Goal: Transaction & Acquisition: Book appointment/travel/reservation

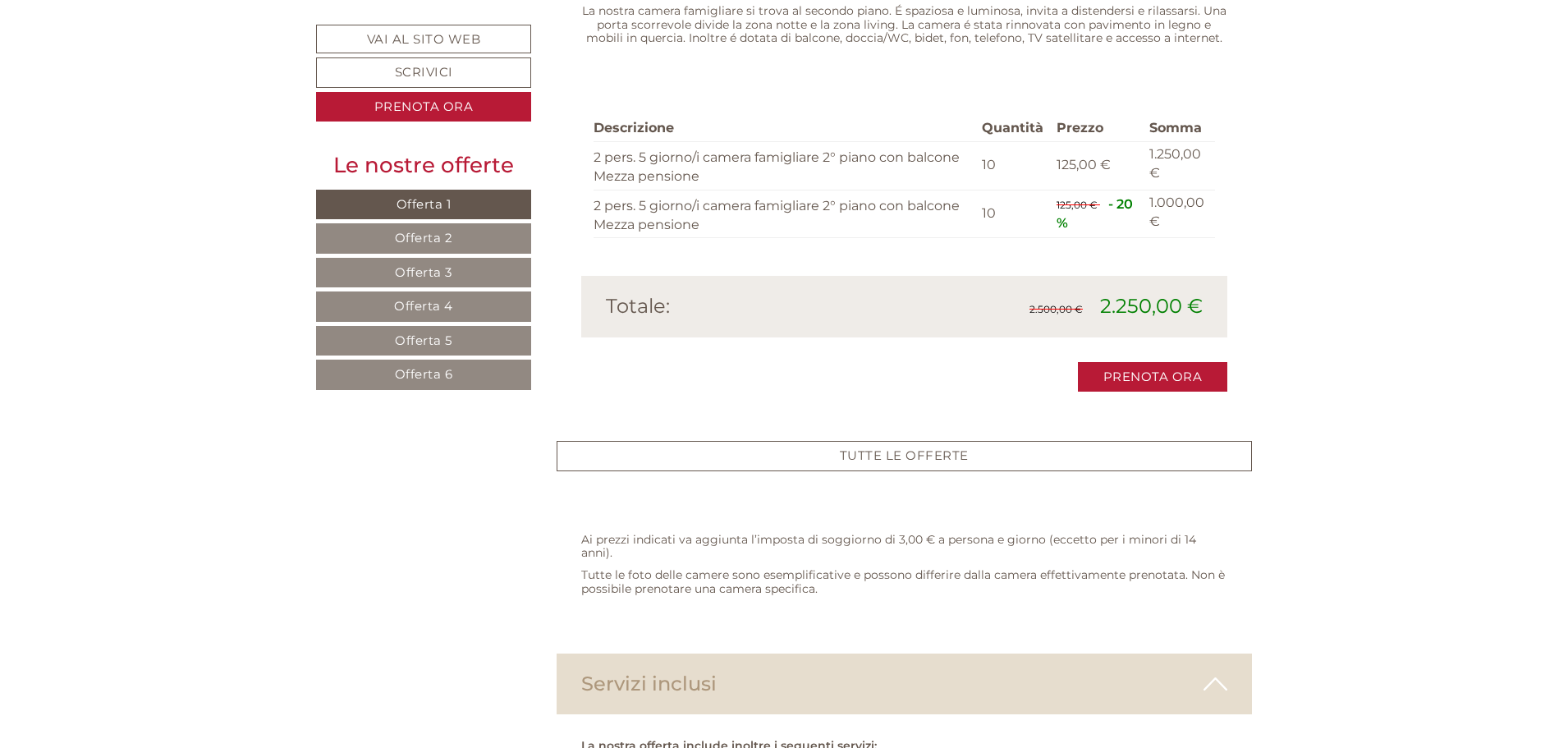
scroll to position [3775, 0]
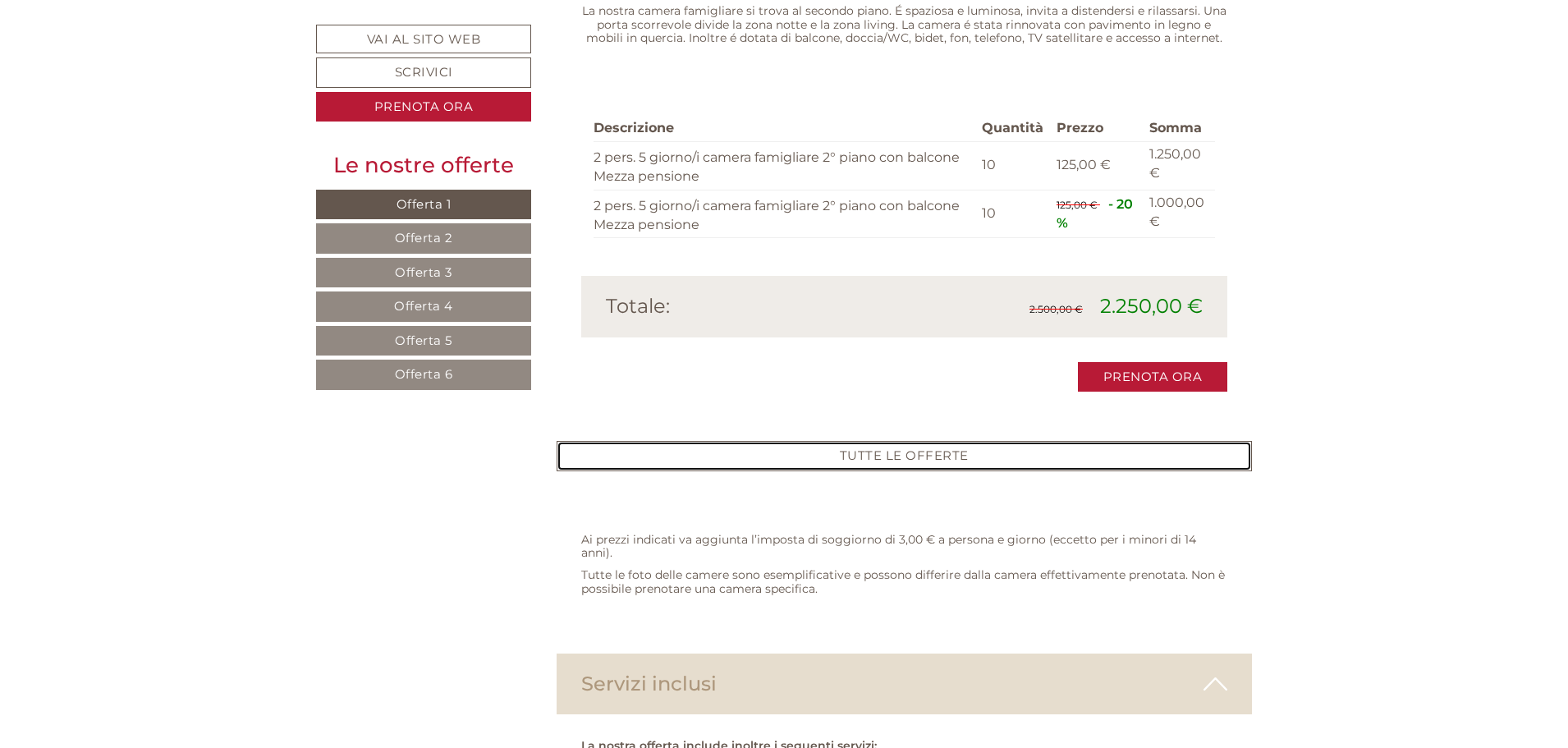
click at [906, 440] on link "TUTTE LE OFFERTE" at bounding box center [904, 456] width 696 height 30
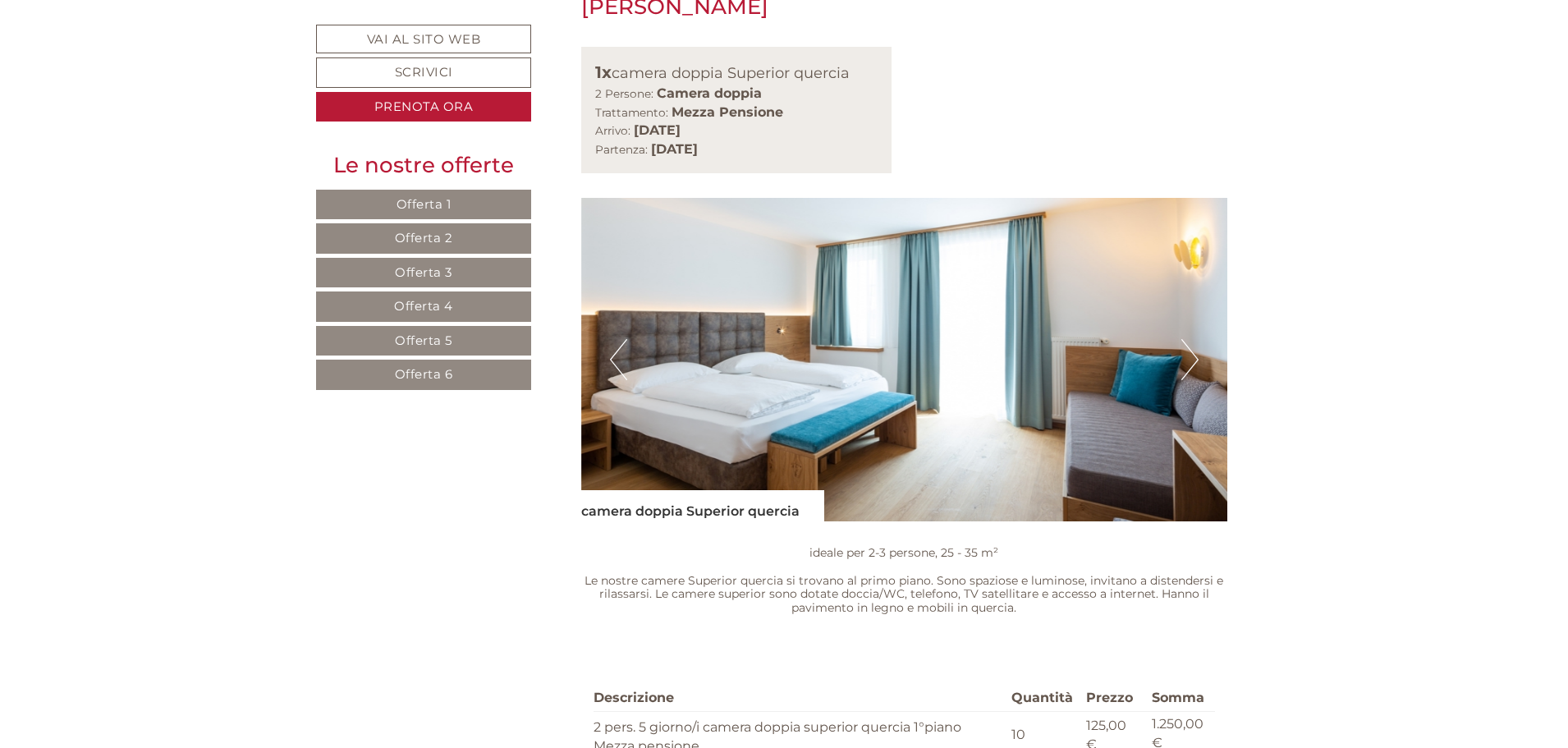
scroll to position [5563, 0]
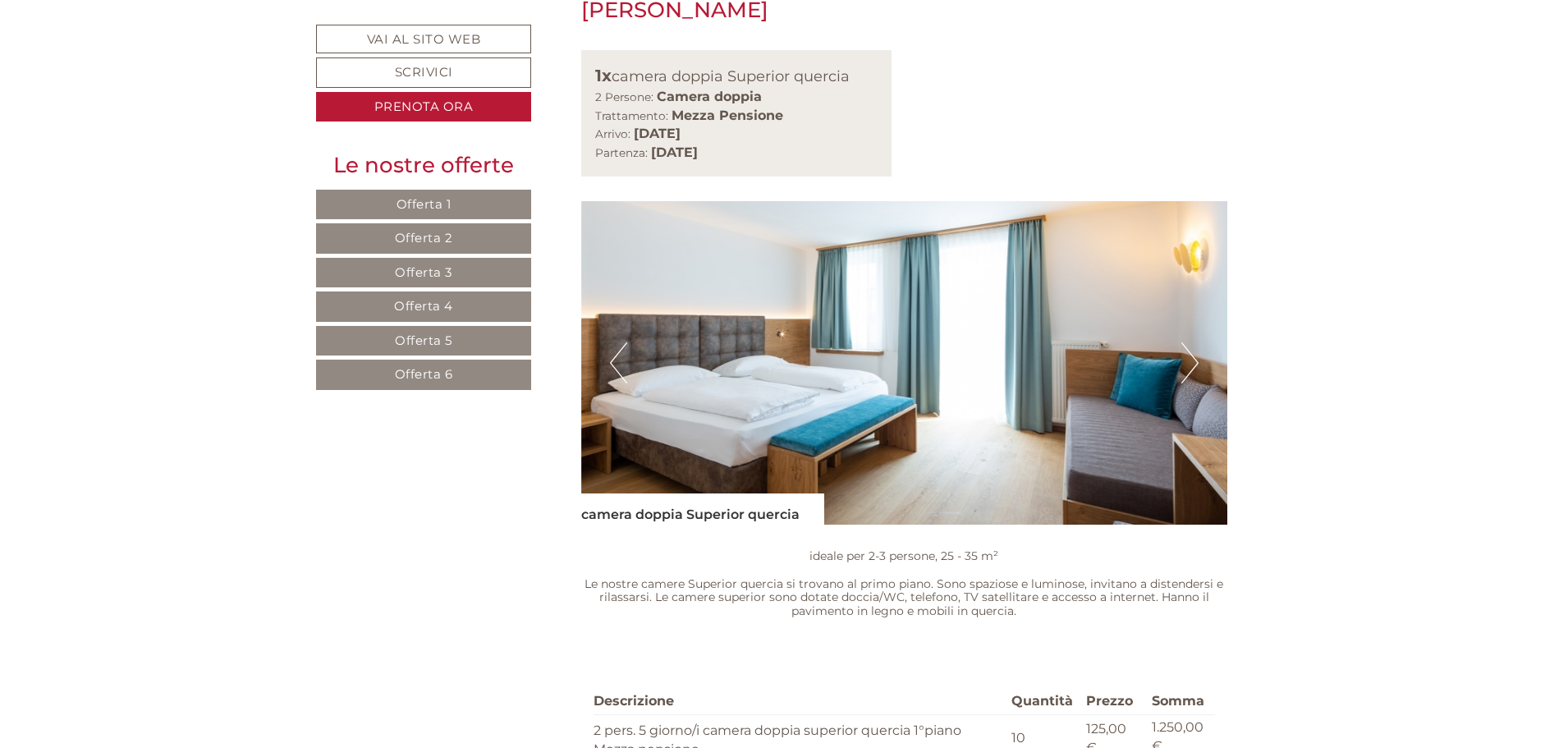
click at [1191, 342] on button "Next" at bounding box center [1190, 362] width 17 height 41
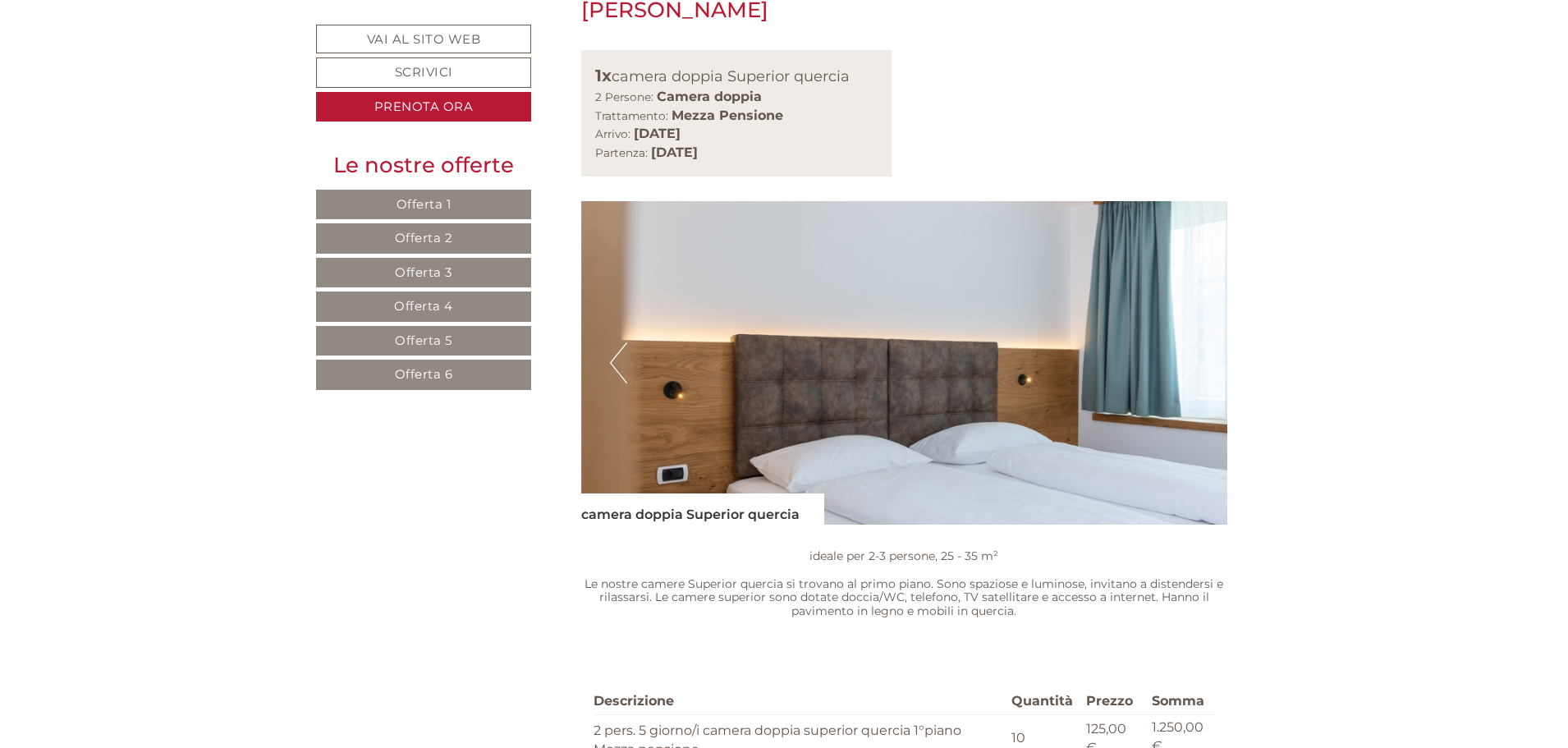
click at [1191, 342] on button "Next" at bounding box center [1190, 362] width 17 height 41
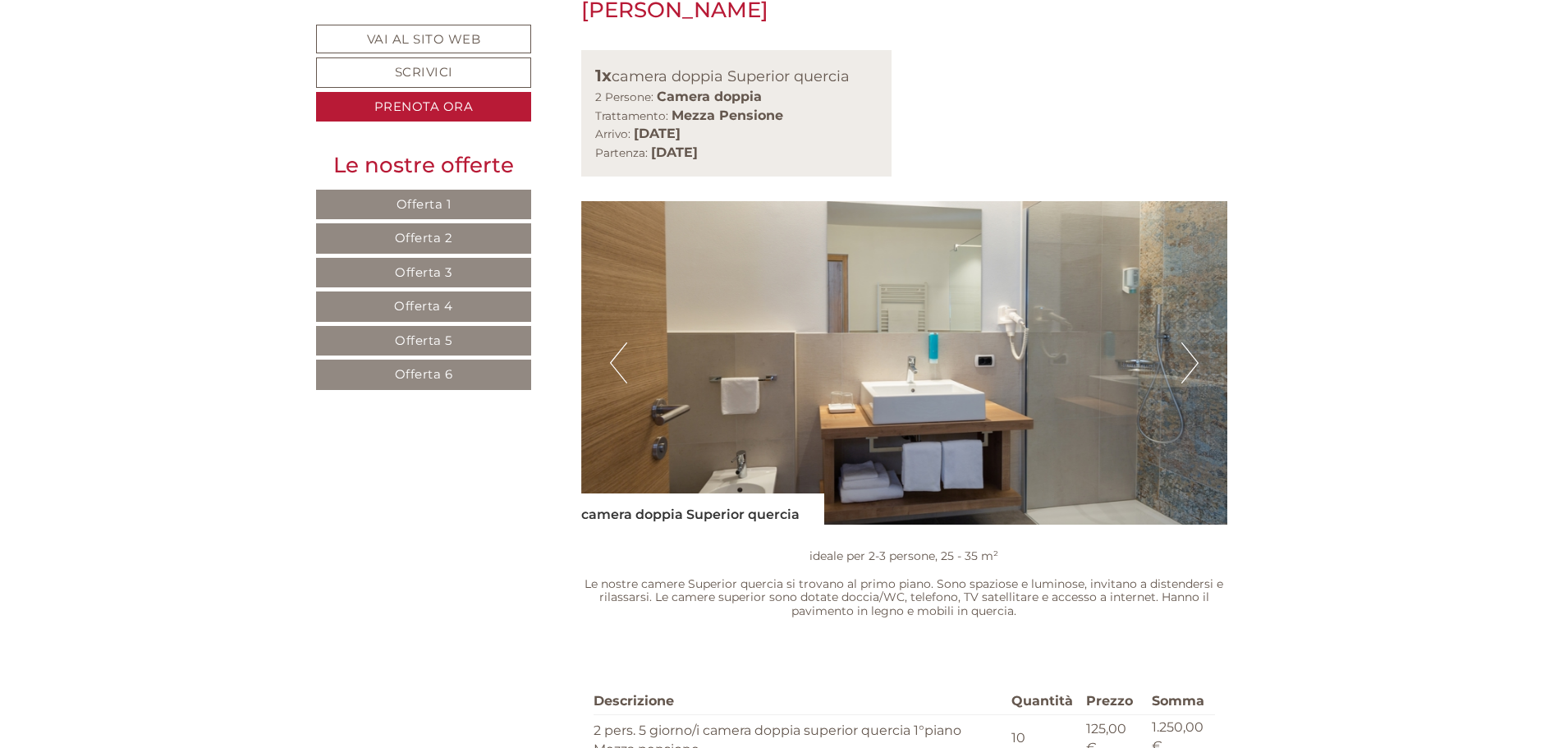
click at [1191, 342] on button "Next" at bounding box center [1190, 362] width 17 height 41
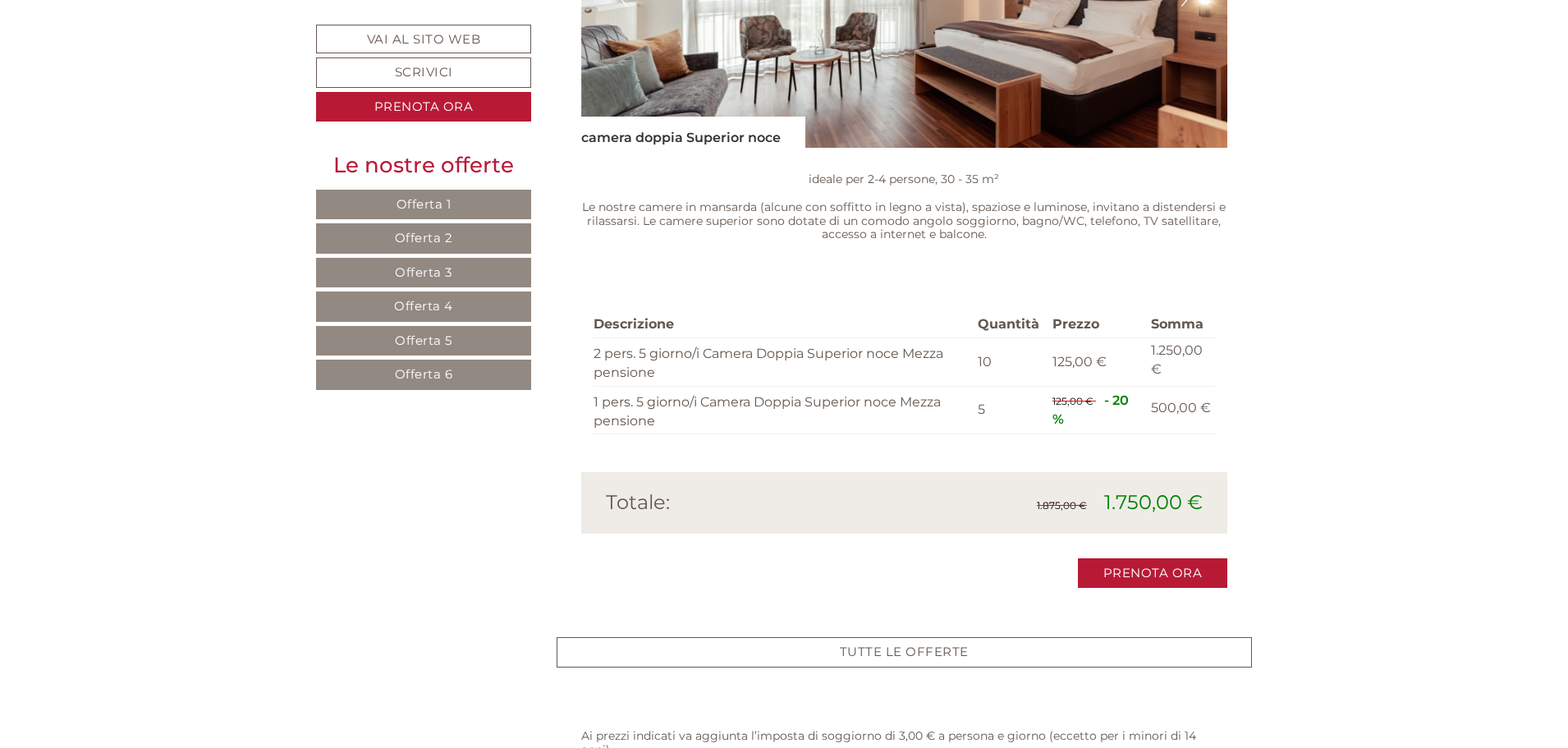
scroll to position [7122, 0]
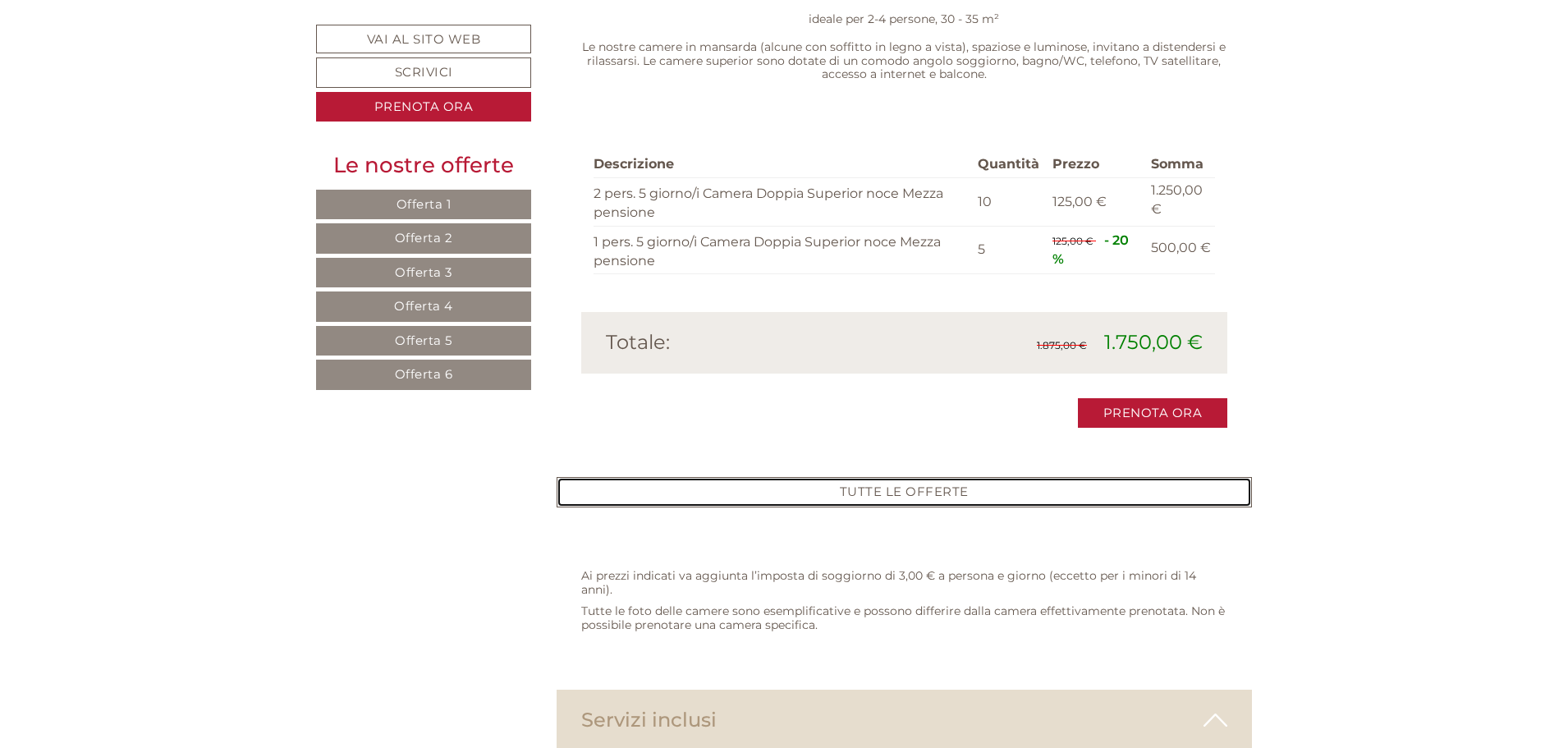
click at [950, 477] on link "TUTTE LE OFFERTE" at bounding box center [904, 492] width 696 height 30
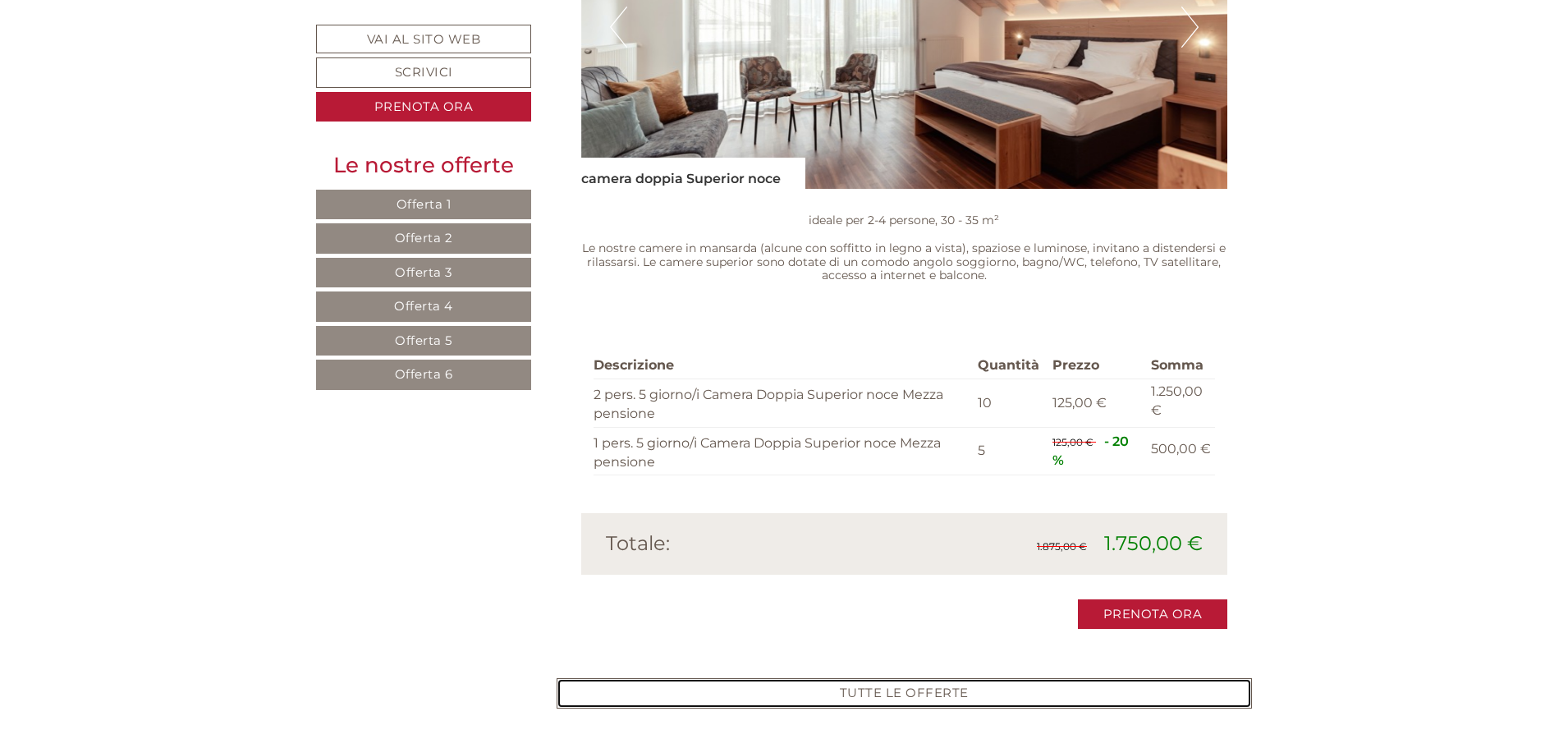
scroll to position [6958, 0]
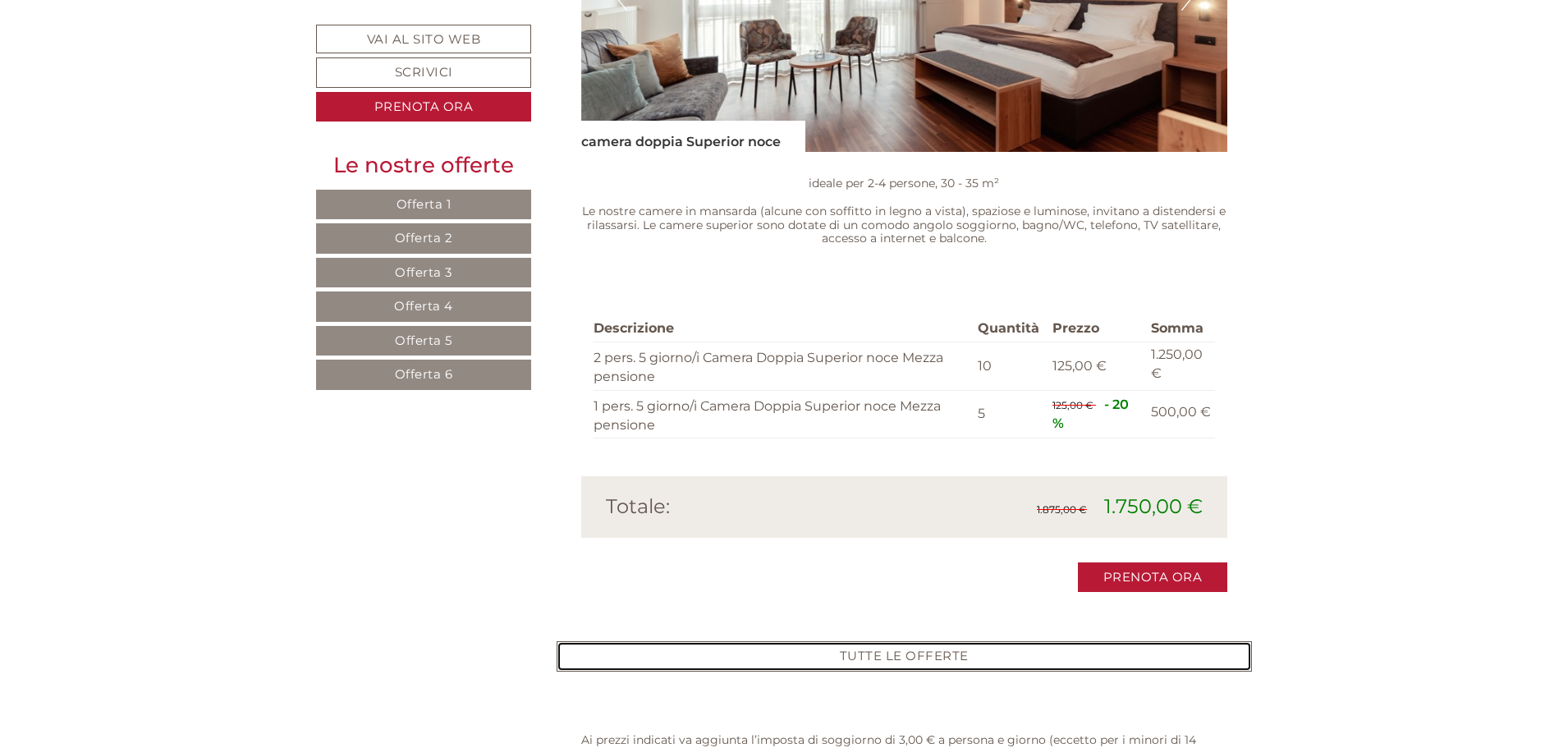
click at [882, 641] on link "TUTTE LE OFFERTE" at bounding box center [904, 656] width 696 height 30
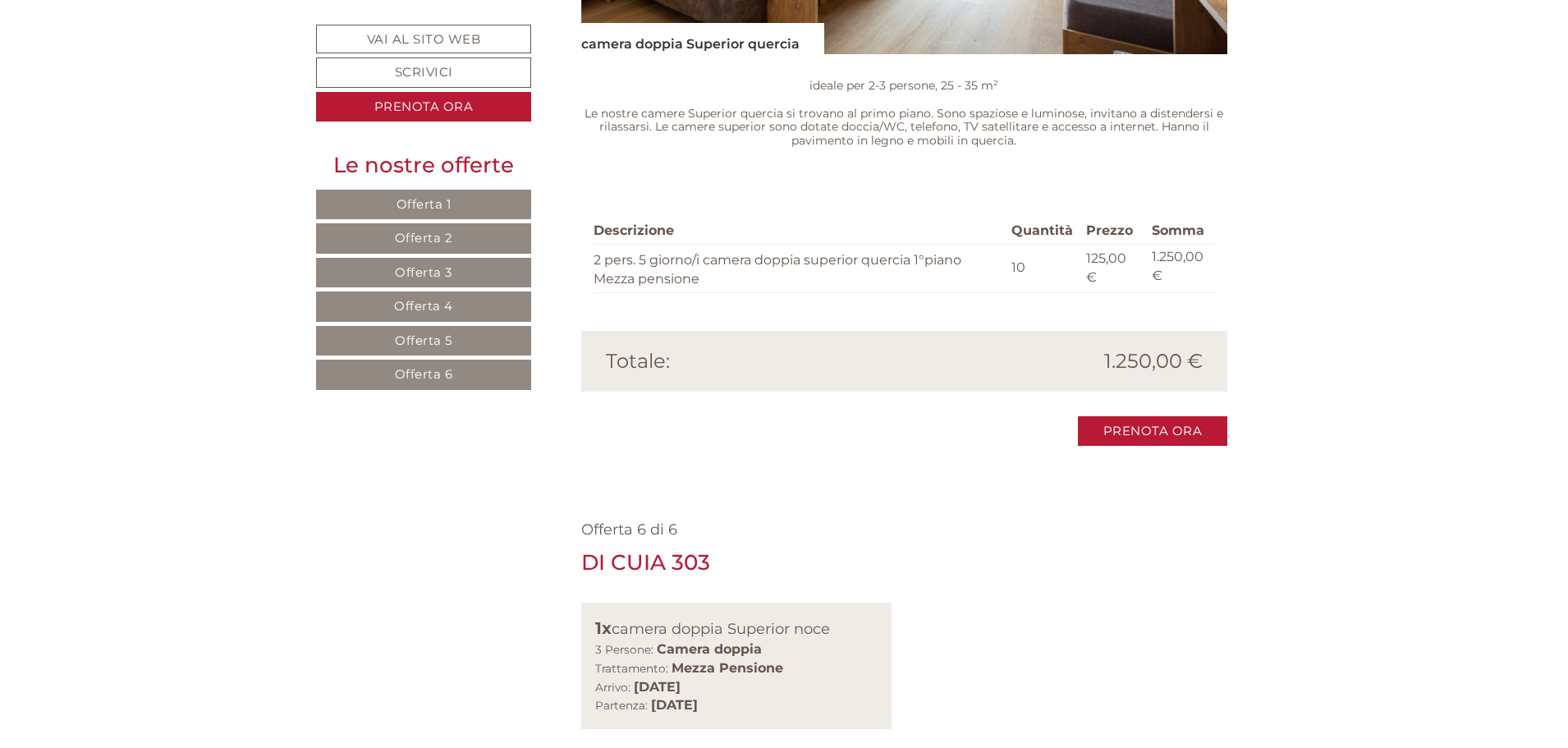
scroll to position [5563, 0]
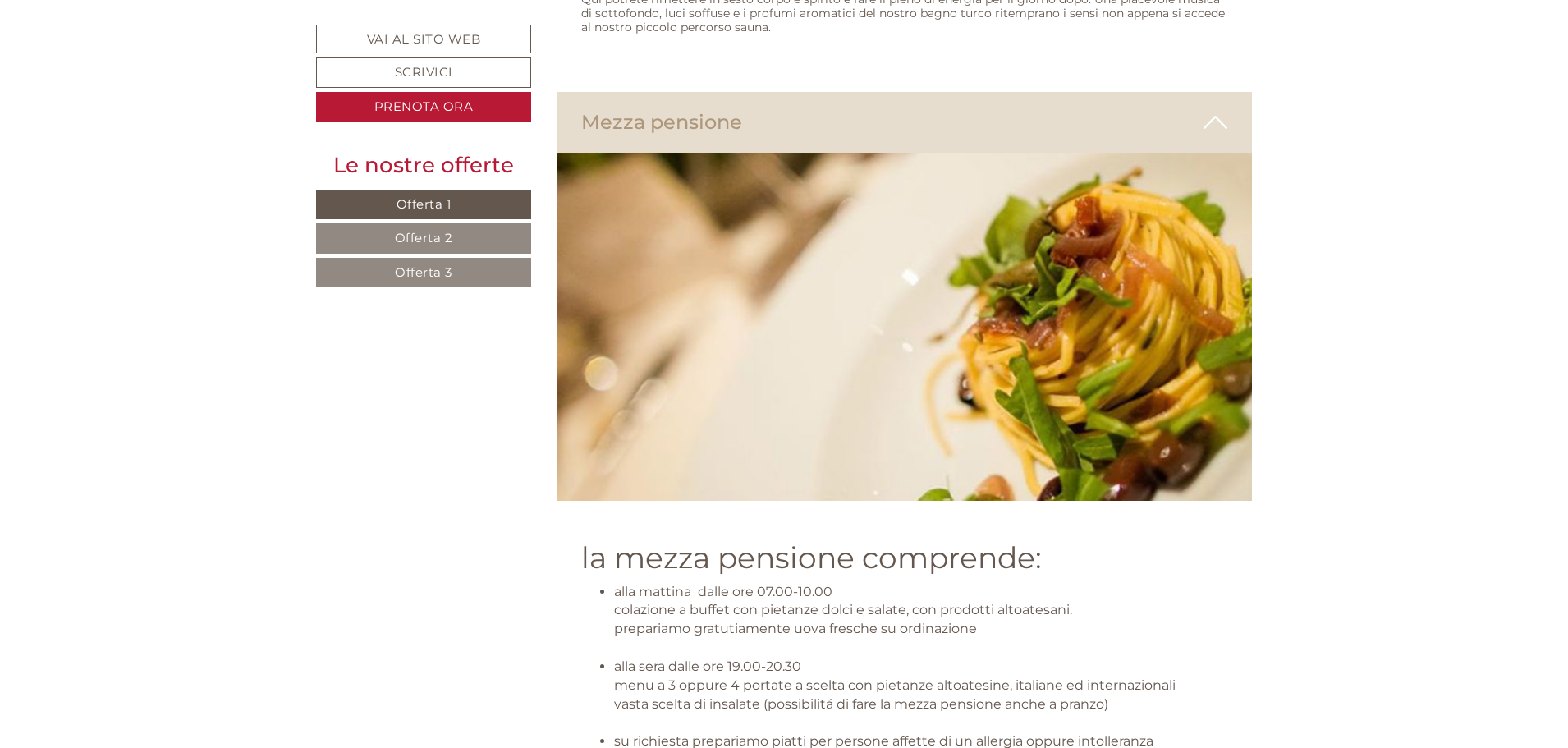
scroll to position [6234, 0]
